Goal: Use online tool/utility

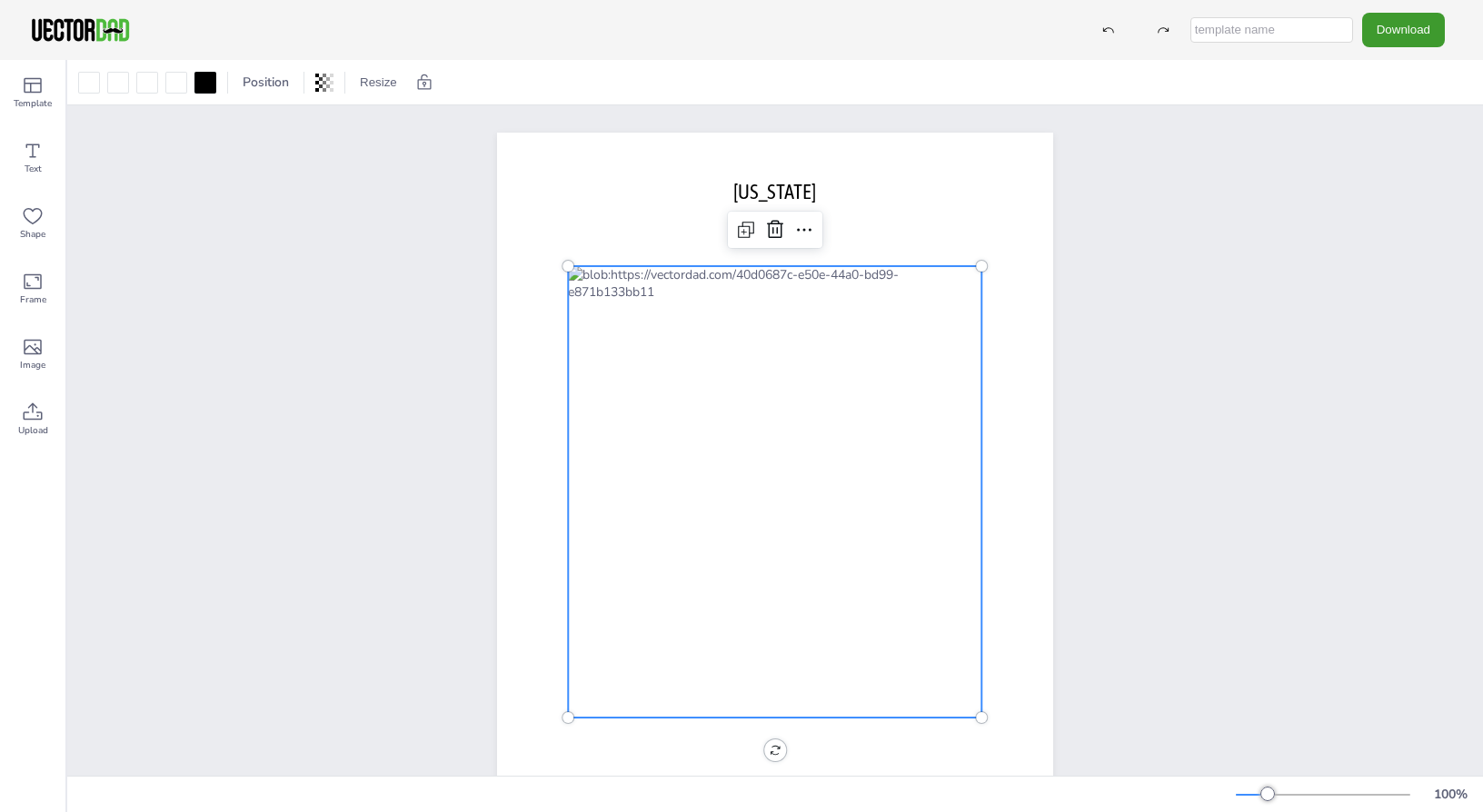
click at [626, 313] on div at bounding box center [774, 492] width 413 height 452
click at [203, 84] on div at bounding box center [205, 83] width 22 height 22
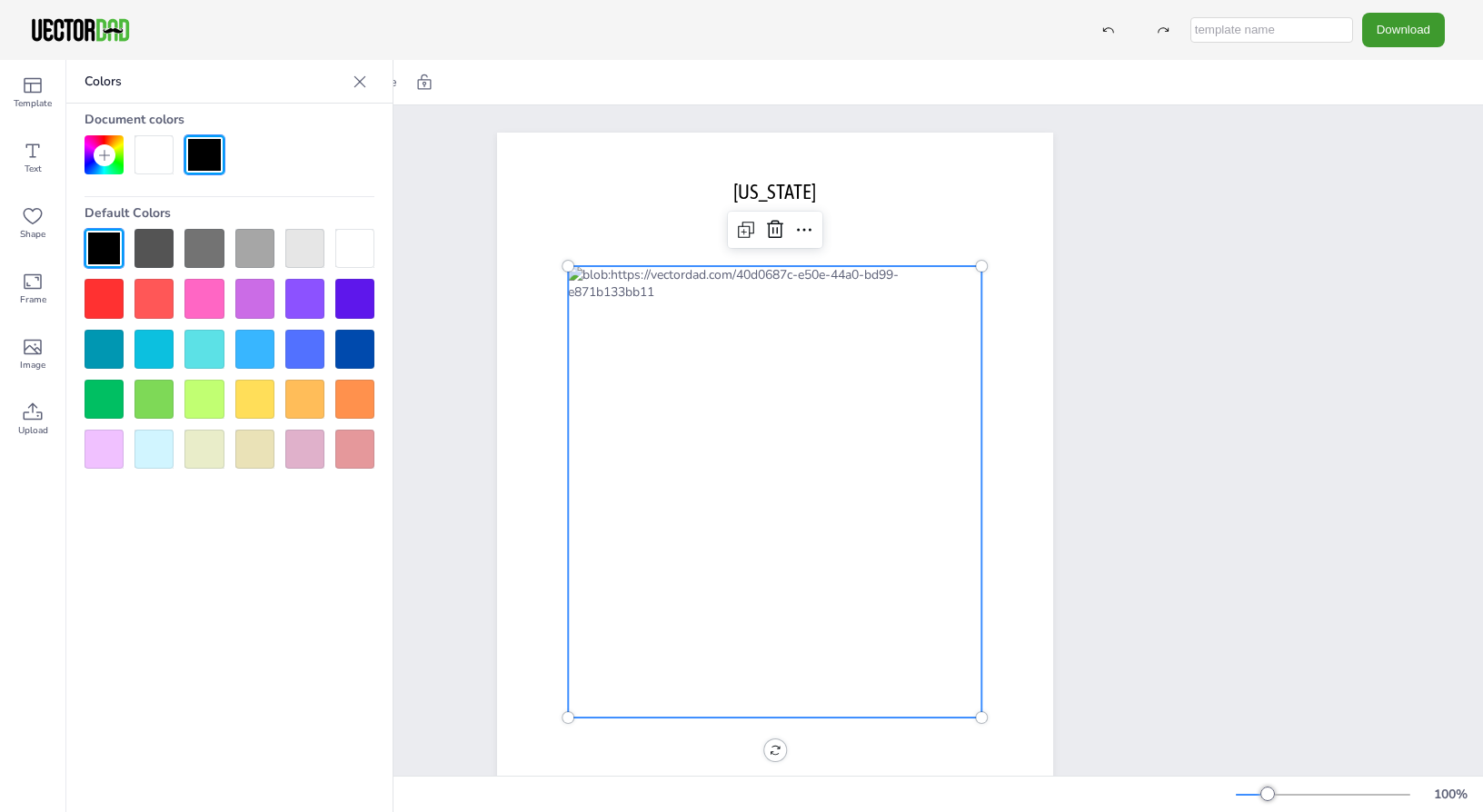
click at [144, 344] on div at bounding box center [153, 349] width 39 height 39
click at [224, 148] on div at bounding box center [230, 154] width 290 height 39
click at [210, 152] on div at bounding box center [203, 154] width 39 height 39
click at [201, 152] on div at bounding box center [203, 154] width 39 height 39
click at [419, 282] on div "[DOMAIN_NAME] [US_STATE]" at bounding box center [775, 491] width 712 height 773
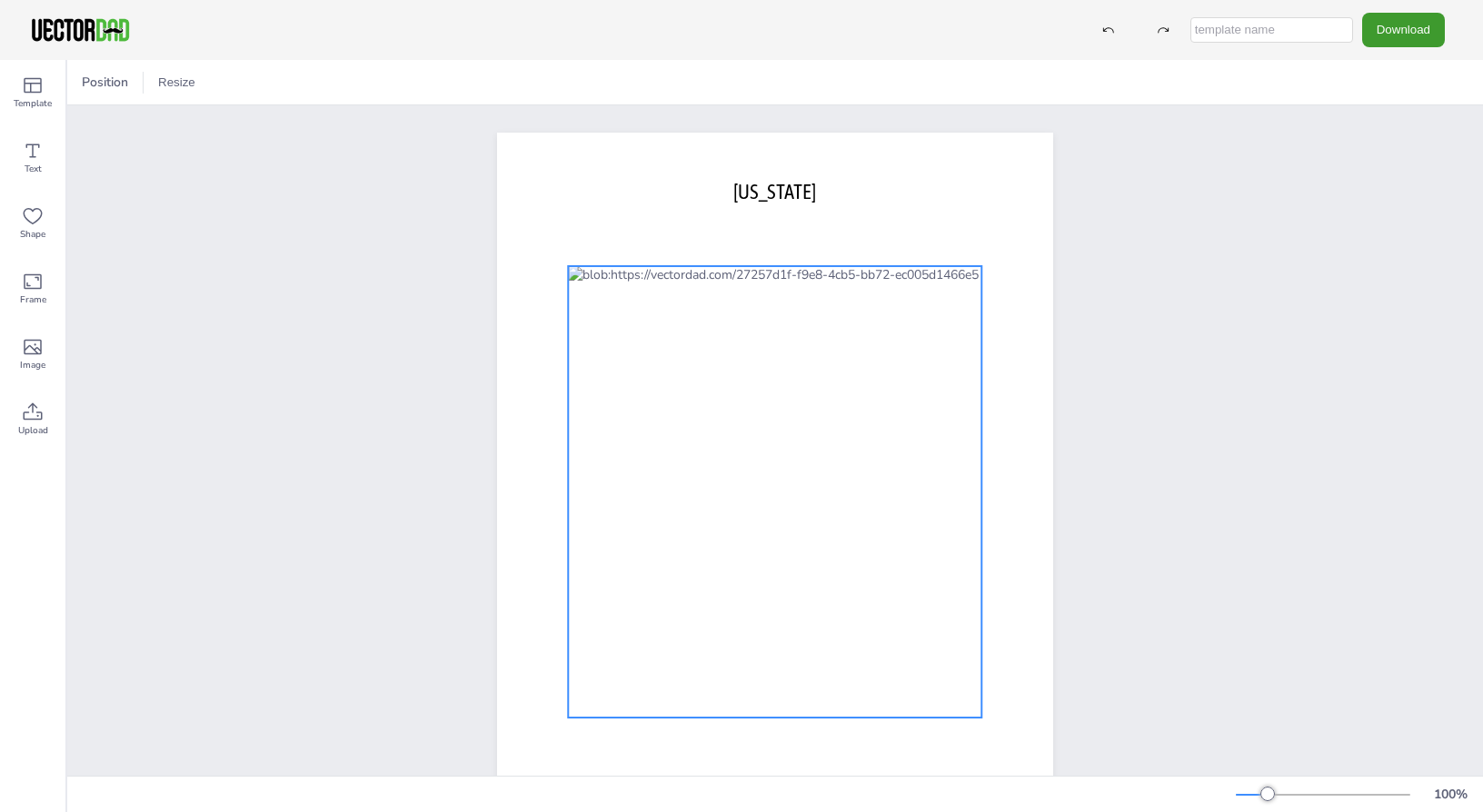
click at [785, 567] on div at bounding box center [774, 492] width 413 height 452
click at [772, 538] on div at bounding box center [774, 492] width 413 height 452
click at [795, 234] on icon at bounding box center [804, 230] width 22 height 22
click at [732, 229] on div at bounding box center [746, 229] width 29 height 29
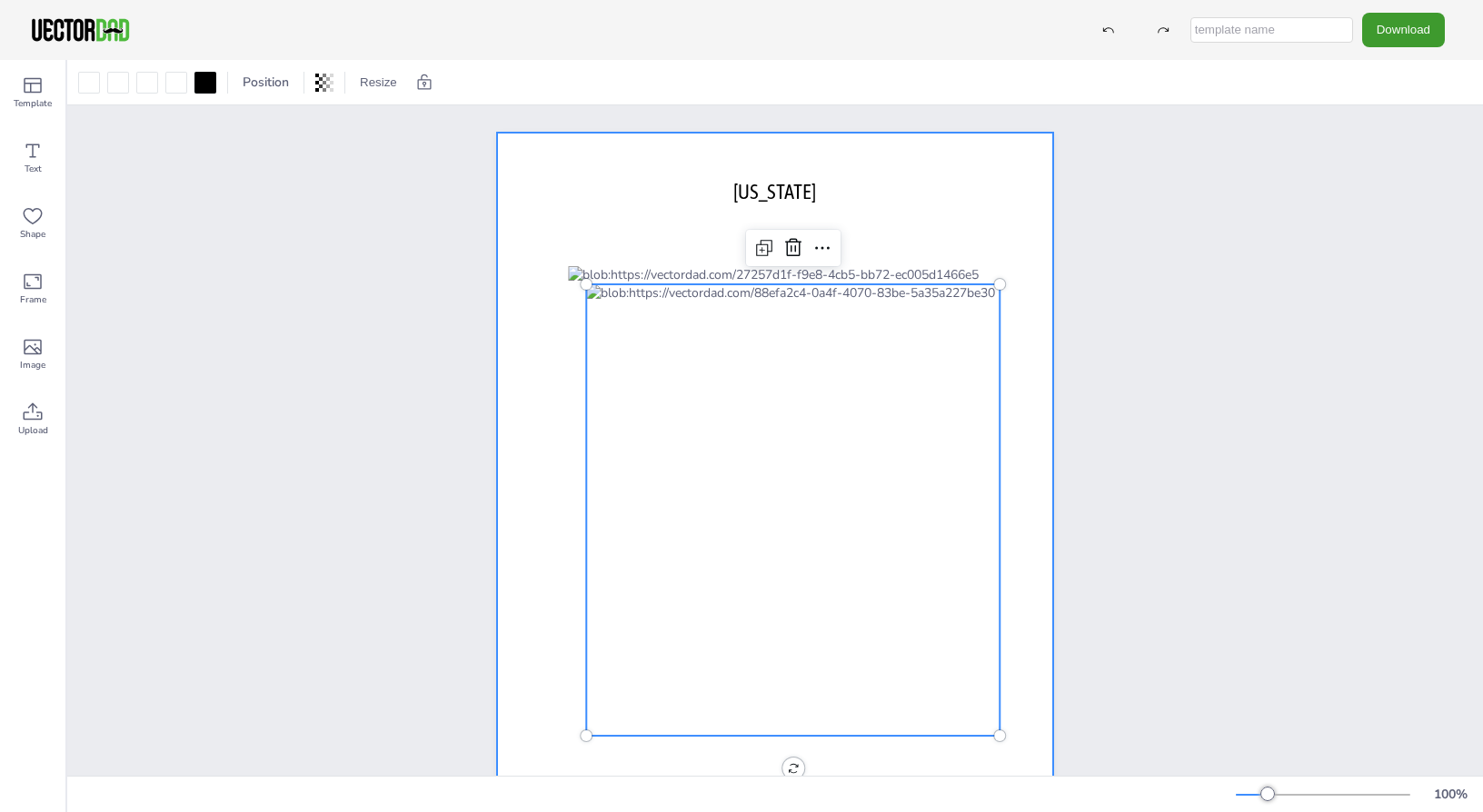
click at [683, 209] on div at bounding box center [775, 492] width 556 height 719
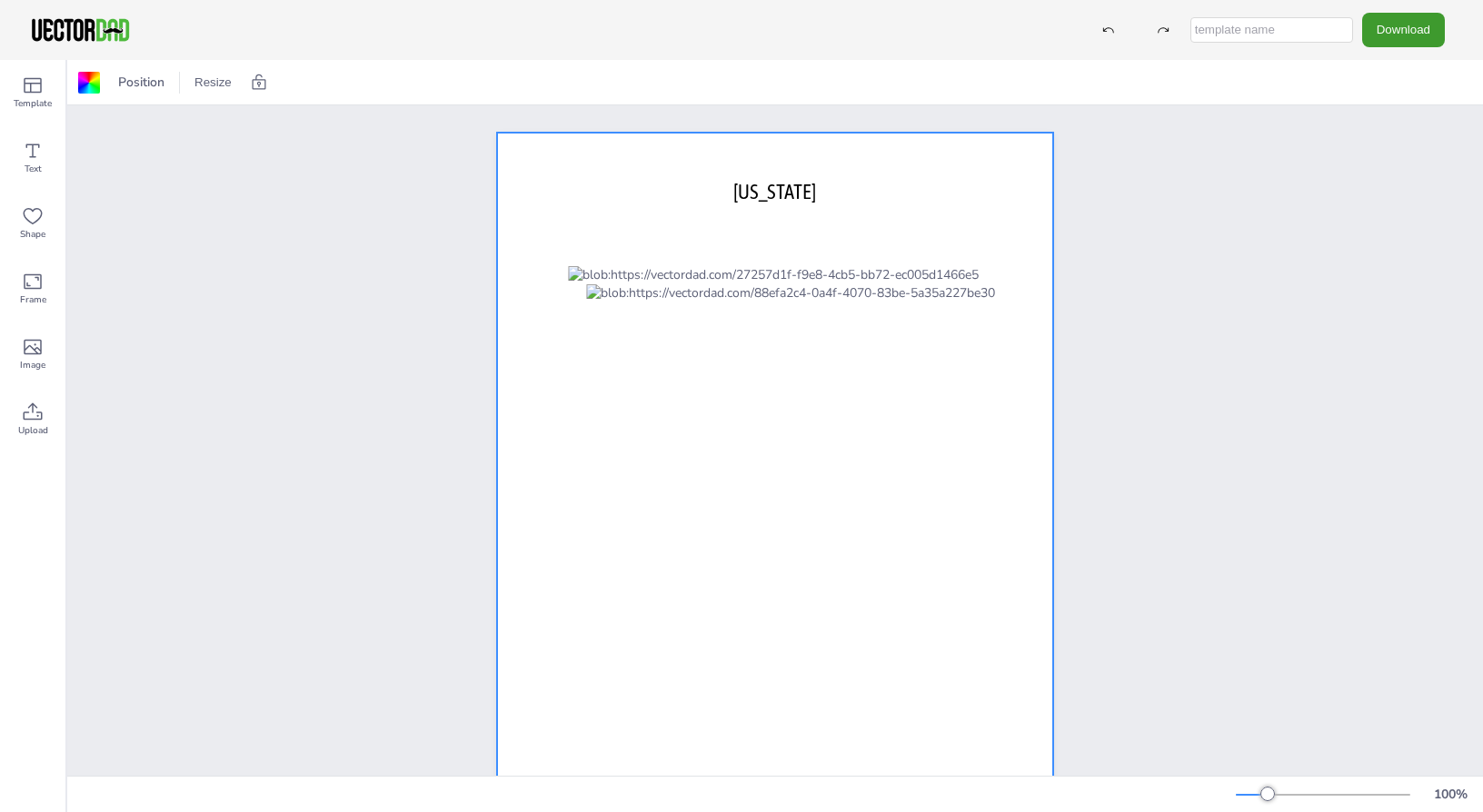
click at [422, 271] on div "[DOMAIN_NAME] [US_STATE]" at bounding box center [775, 491] width 712 height 773
